Goal: Task Accomplishment & Management: Complete application form

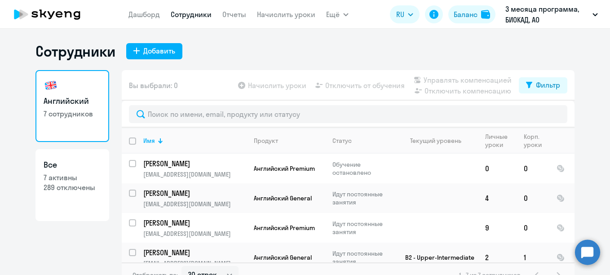
select select "30"
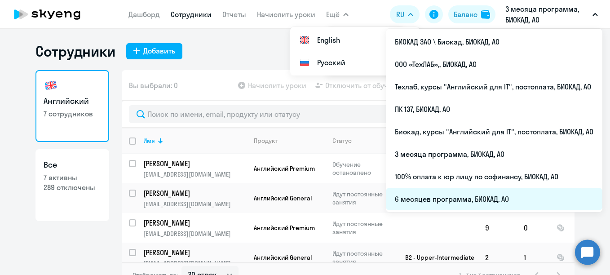
click at [408, 200] on li "6 месяцев программа, БИОКАД, АО" at bounding box center [494, 199] width 217 height 22
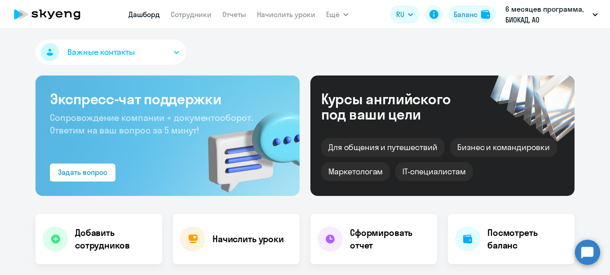
click at [198, 7] on nav "[PERSON_NAME] Отчеты Начислить уроки" at bounding box center [222, 14] width 187 height 18
click at [197, 12] on link "Сотрудники" at bounding box center [191, 14] width 41 height 9
select select "30"
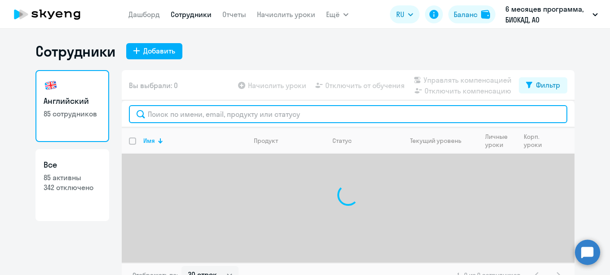
click at [230, 117] on input "text" at bounding box center [348, 114] width 439 height 18
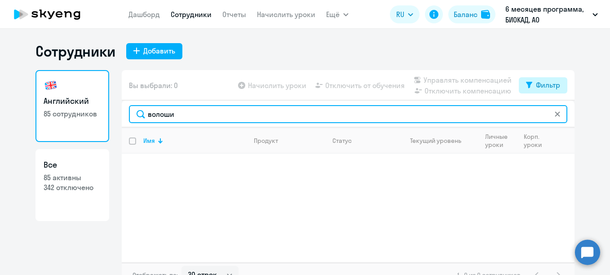
type input "волоши"
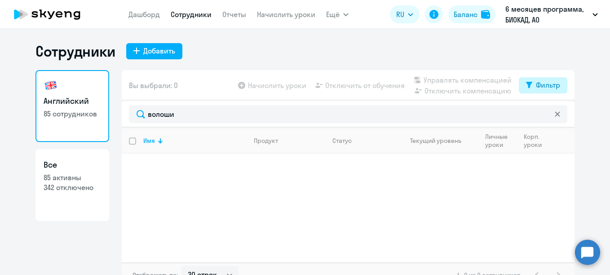
click at [528, 80] on button "Фильтр" at bounding box center [543, 85] width 49 height 16
click at [551, 112] on span at bounding box center [549, 114] width 15 height 9
click at [542, 114] on input "checkbox" at bounding box center [542, 114] width 0 height 0
checkbox input "true"
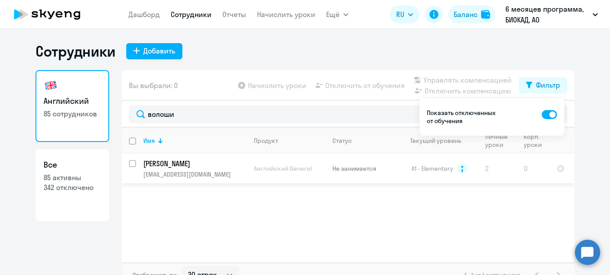
click at [156, 162] on p "[PERSON_NAME]" at bounding box center [194, 164] width 102 height 10
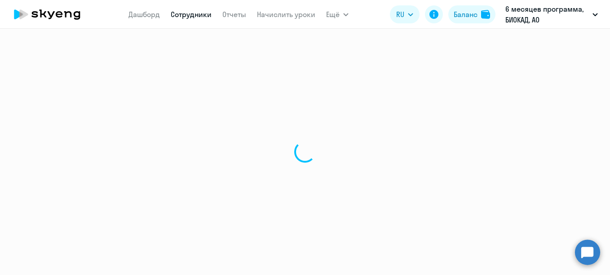
select select "english"
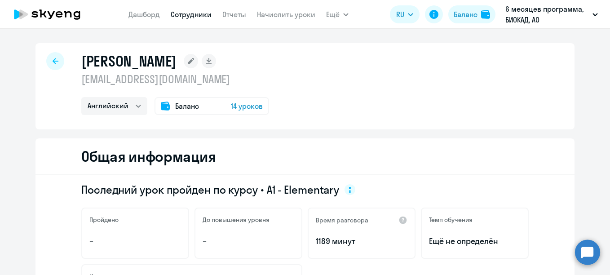
click at [185, 16] on link "Сотрудники" at bounding box center [191, 14] width 41 height 9
select select "30"
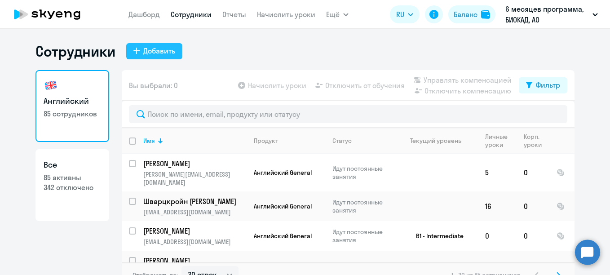
click at [159, 54] on div "Добавить" at bounding box center [159, 50] width 32 height 11
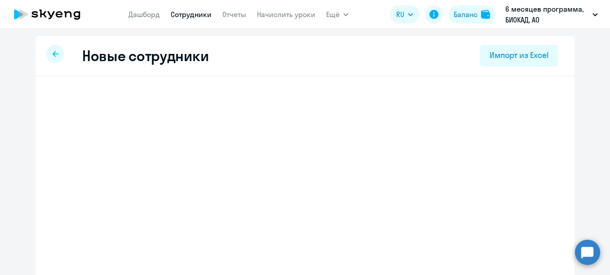
select select "english_adult_not_native_speaker"
select select "3"
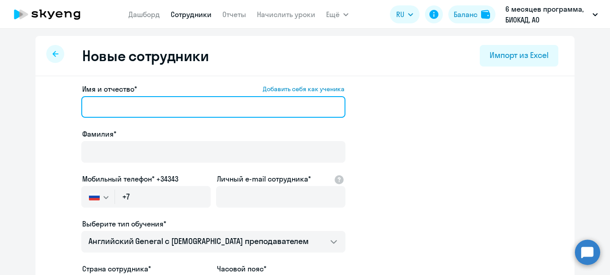
click at [146, 108] on input "Имя и отчество* Добавить себя как ученика" at bounding box center [213, 107] width 264 height 22
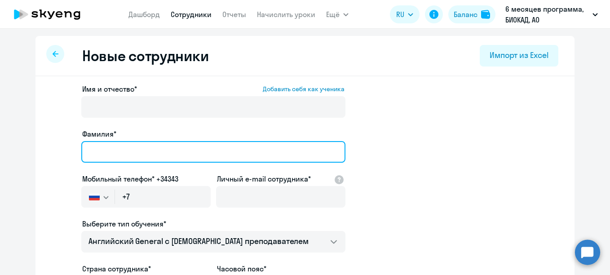
click at [120, 151] on input "Фамилия*" at bounding box center [213, 152] width 264 height 22
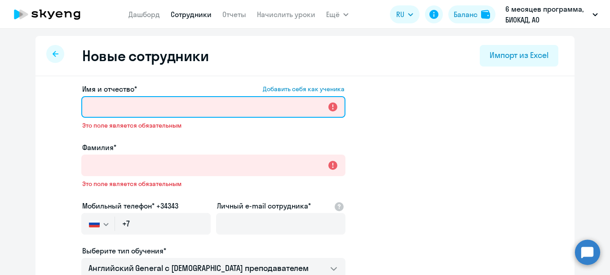
click at [154, 116] on input "Имя и отчество* Добавить себя как ученика" at bounding box center [213, 107] width 264 height 22
paste input "[PERSON_NAME]"
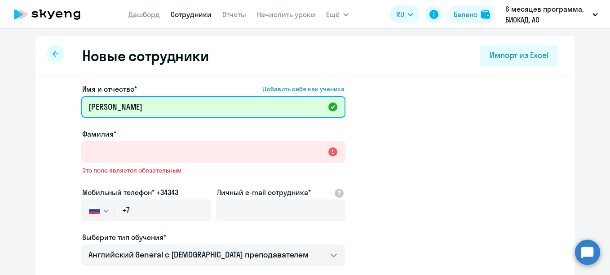
drag, startPoint x: 128, startPoint y: 106, endPoint x: 101, endPoint y: 105, distance: 27.4
click at [101, 105] on input "[PERSON_NAME]" at bounding box center [213, 107] width 264 height 22
click at [121, 107] on input "[PERSON_NAME]" at bounding box center [213, 107] width 264 height 22
drag, startPoint x: 126, startPoint y: 107, endPoint x: 62, endPoint y: 95, distance: 65.7
click at [62, 95] on app-new-student-form "Имя и отчество* Добавить себя как ученика [PERSON_NAME]* Это поле является обяз…" at bounding box center [305, 251] width 511 height 334
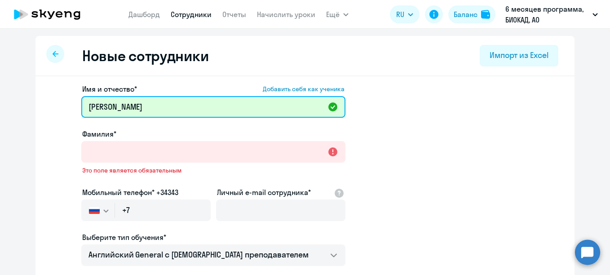
type input "[PERSON_NAME]"
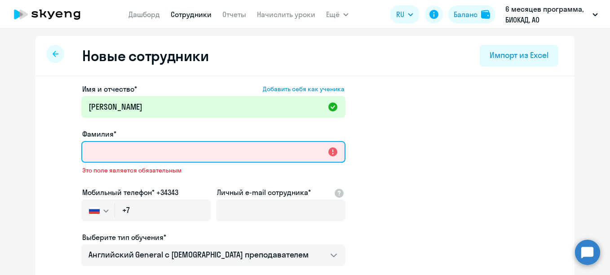
click at [97, 151] on input "Фамилия*" at bounding box center [213, 152] width 264 height 22
paste input "[PERSON_NAME]"
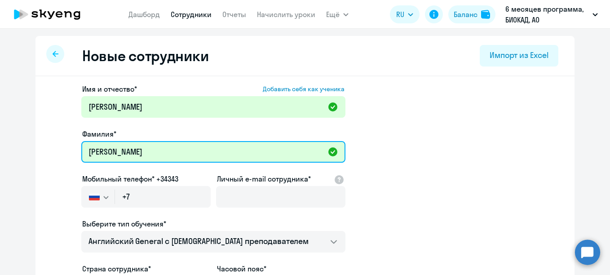
type input "[PERSON_NAME]"
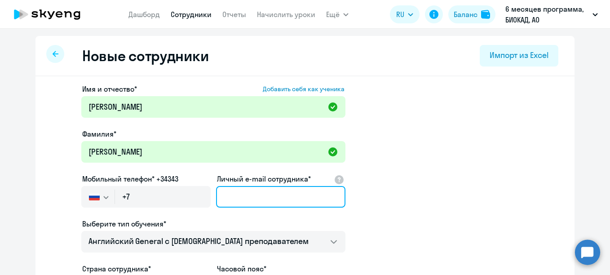
click at [239, 196] on input "Личный e-mail сотрудника*" at bounding box center [280, 197] width 129 height 22
paste input "[EMAIL_ADDRESS][DOMAIN_NAME]"
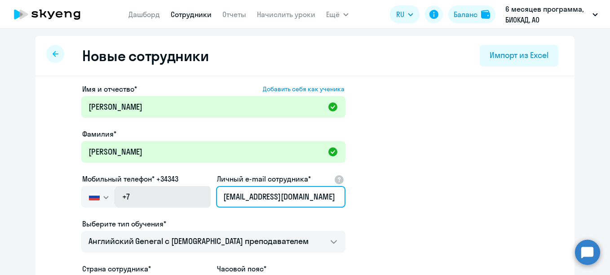
type input "[EMAIL_ADDRESS][DOMAIN_NAME]"
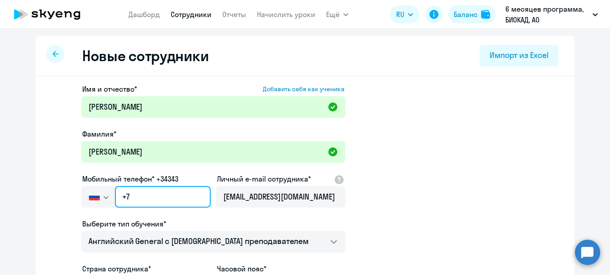
click at [155, 203] on input "+7" at bounding box center [163, 197] width 96 height 22
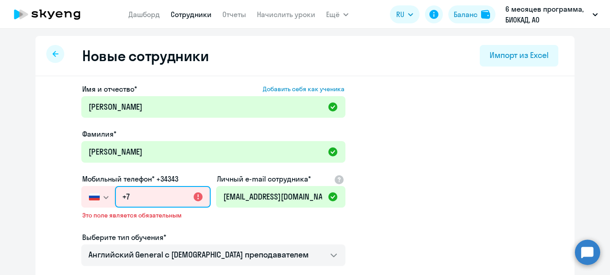
paste input "[PHONE_NUMBER]"
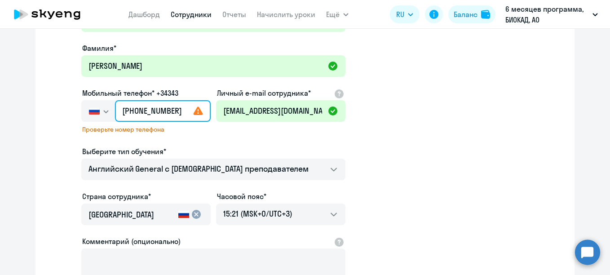
scroll to position [90, 0]
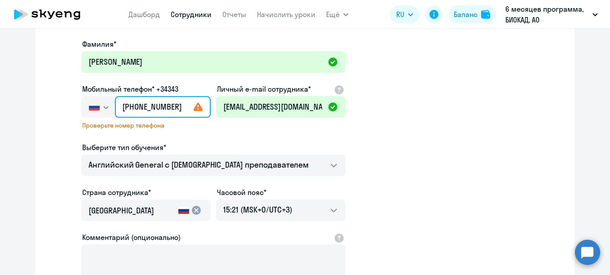
type input "[PHONE_NUMBER]"
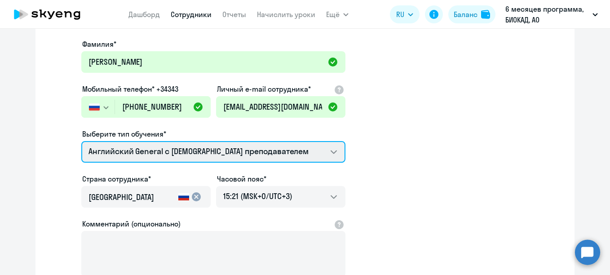
click at [250, 151] on select "Премиум [DEMOGRAPHIC_DATA] с русскоговорящим преподавателем Английский General …" at bounding box center [213, 152] width 264 height 22
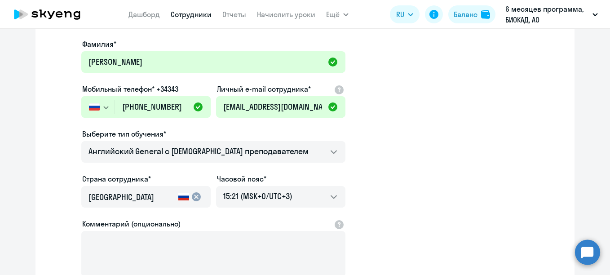
drag, startPoint x: 398, startPoint y: 135, endPoint x: 399, endPoint y: 128, distance: 7.2
click at [399, 133] on app-new-student-form "Имя и отчество* Добавить себя как ученика [PERSON_NAME]* [PERSON_NAME] телефон*…" at bounding box center [305, 154] width 511 height 320
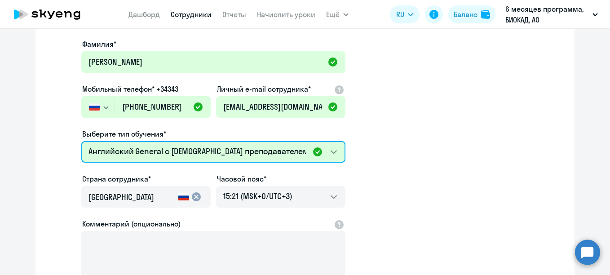
click at [177, 151] on select "Премиум [DEMOGRAPHIC_DATA] с русскоговорящим преподавателем Английский General …" at bounding box center [213, 152] width 264 height 22
select select "english_adult_not_native_speaker_premium"
click at [81, 141] on select "Премиум [DEMOGRAPHIC_DATA] с русскоговорящим преподавателем Английский General …" at bounding box center [213, 152] width 264 height 22
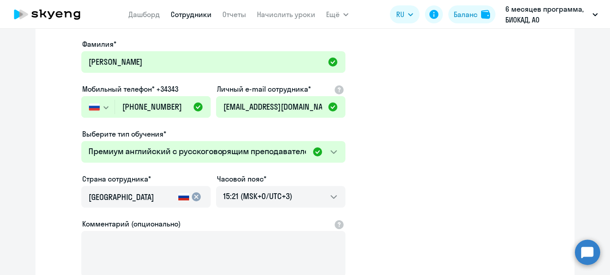
click at [508, 158] on app-new-student-form "Имя и отчество* Добавить себя как ученика [PERSON_NAME]* [PERSON_NAME] телефон*…" at bounding box center [305, 154] width 511 height 320
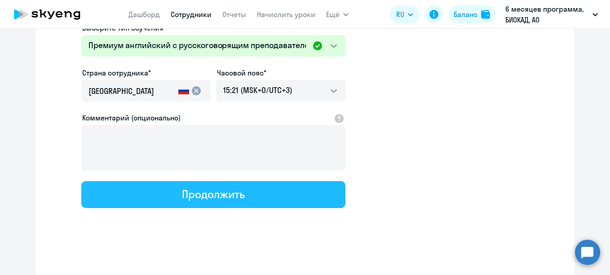
click at [259, 204] on button "Продолжить" at bounding box center [213, 194] width 264 height 27
select select "english_adult_not_native_speaker_premium"
select select "3"
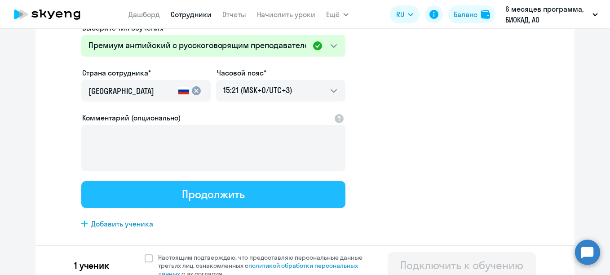
scroll to position [0, 0]
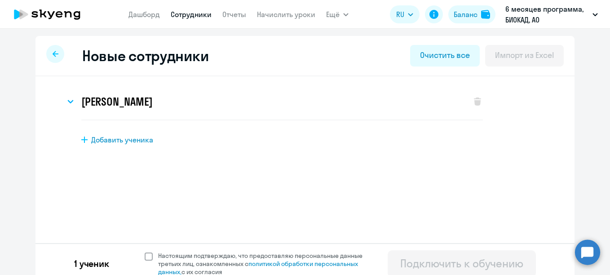
click at [169, 258] on span "Настоящим подтверждаю, что предоставляю персональные данные третьих лиц, ознако…" at bounding box center [265, 264] width 215 height 24
click at [145, 252] on input "Настоящим подтверждаю, что предоставляю персональные данные третьих лиц, ознако…" at bounding box center [144, 251] width 0 height 0
checkbox input "true"
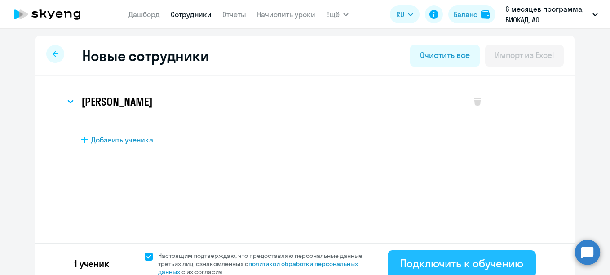
click at [442, 266] on div "Подключить к обучению" at bounding box center [461, 263] width 123 height 14
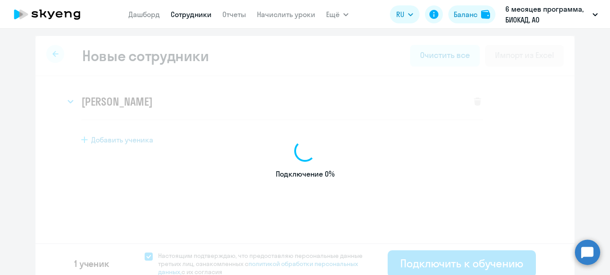
select select "english_adult_not_native_speaker"
select select "3"
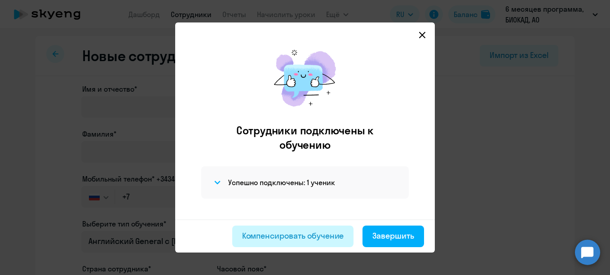
click at [271, 232] on div "Компенсировать обучение" at bounding box center [293, 236] width 102 height 12
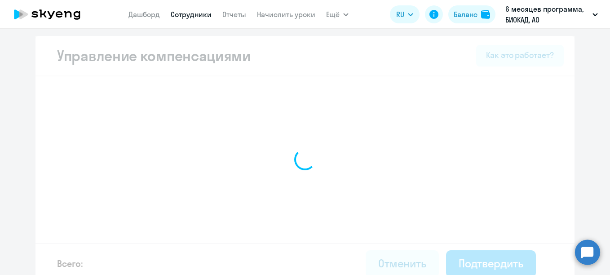
select select "MONTHLY"
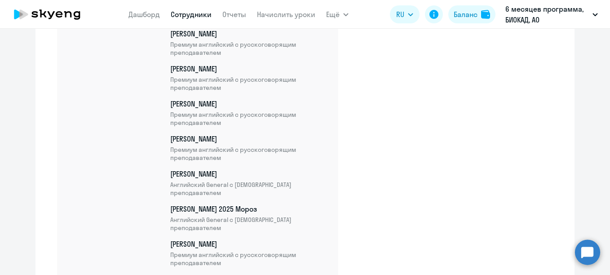
scroll to position [3043, 0]
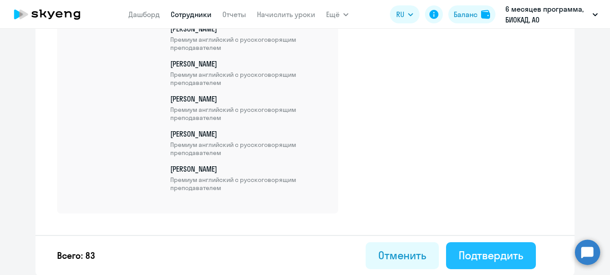
click at [477, 251] on div "Подтвердить" at bounding box center [491, 255] width 65 height 14
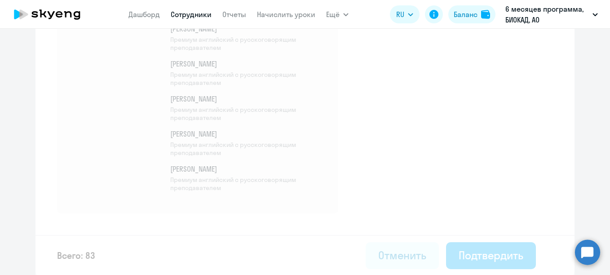
select select "30"
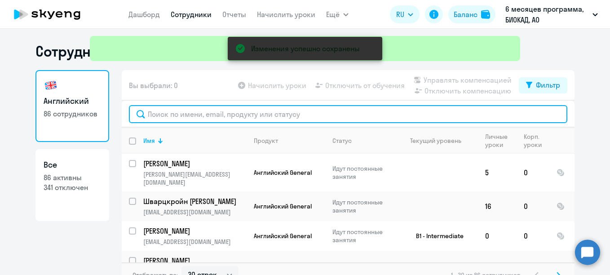
click at [298, 111] on input "text" at bounding box center [348, 114] width 439 height 18
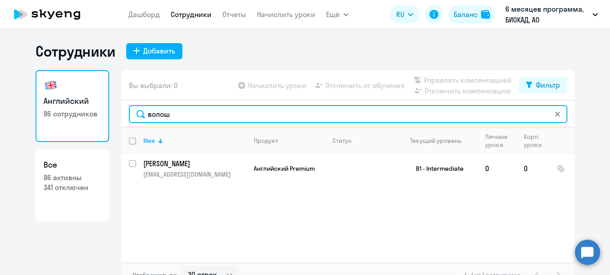
type input "волош"
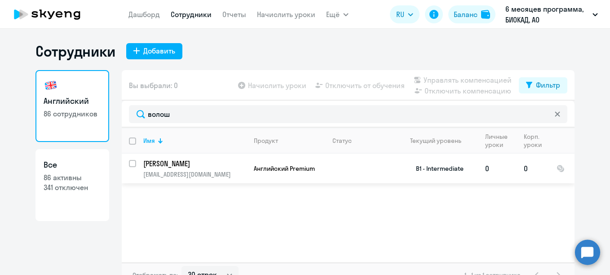
click at [131, 163] on input "select row 1501491" at bounding box center [138, 169] width 18 height 18
checkbox input "true"
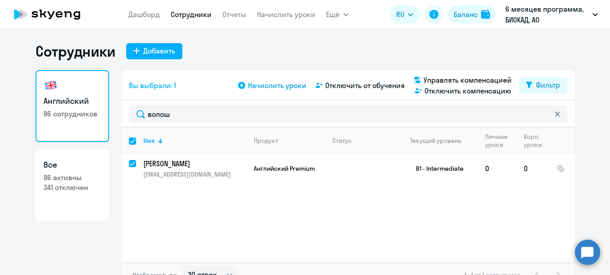
click at [276, 86] on span "Начислить уроки" at bounding box center [277, 85] width 58 height 11
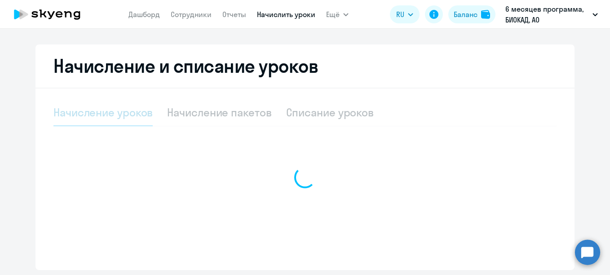
select select "10"
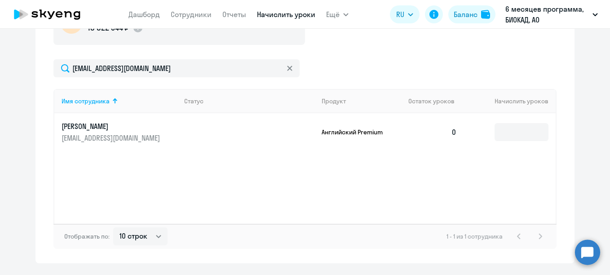
scroll to position [386, 0]
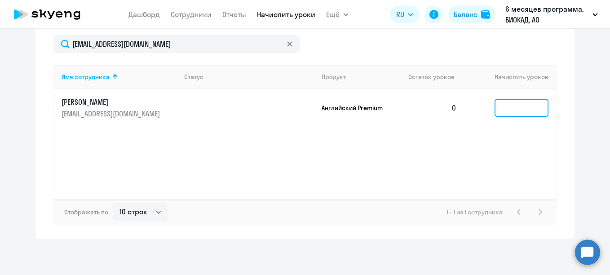
click at [509, 106] on input at bounding box center [522, 108] width 54 height 18
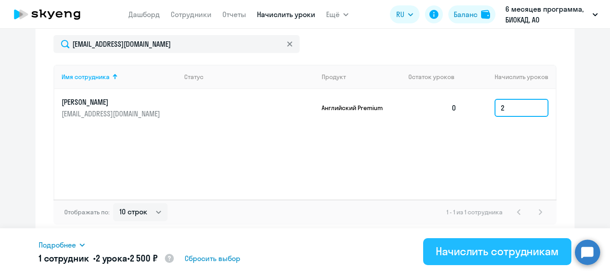
type input "2"
click at [474, 247] on div "Начислить сотрудникам" at bounding box center [497, 251] width 123 height 14
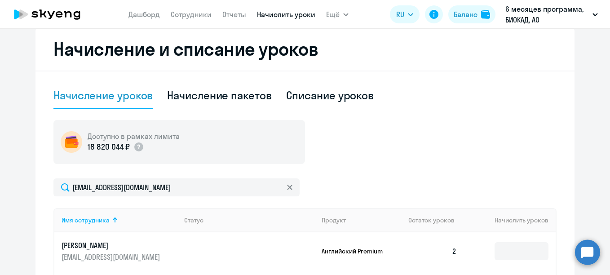
scroll to position [161, 0]
